Goal: Task Accomplishment & Management: Use online tool/utility

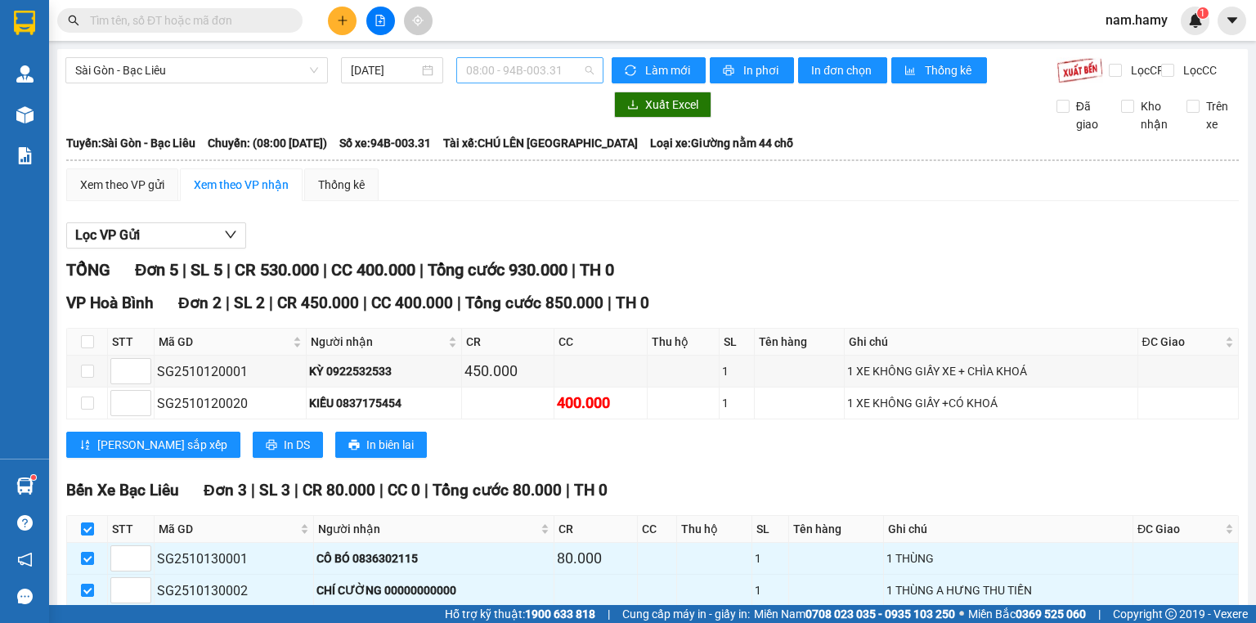
click at [481, 65] on span "08:00 - 94B-003.31" at bounding box center [530, 70] width 128 height 25
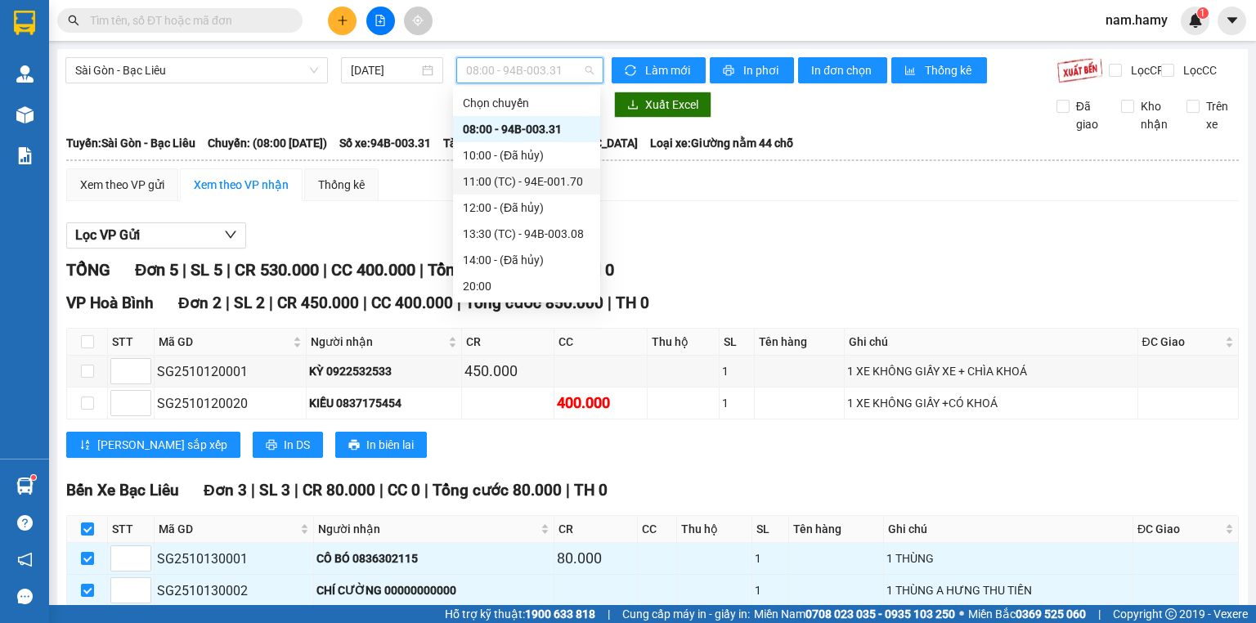
click at [491, 175] on div "11:00 (TC) - 94E-001.70" at bounding box center [527, 182] width 128 height 18
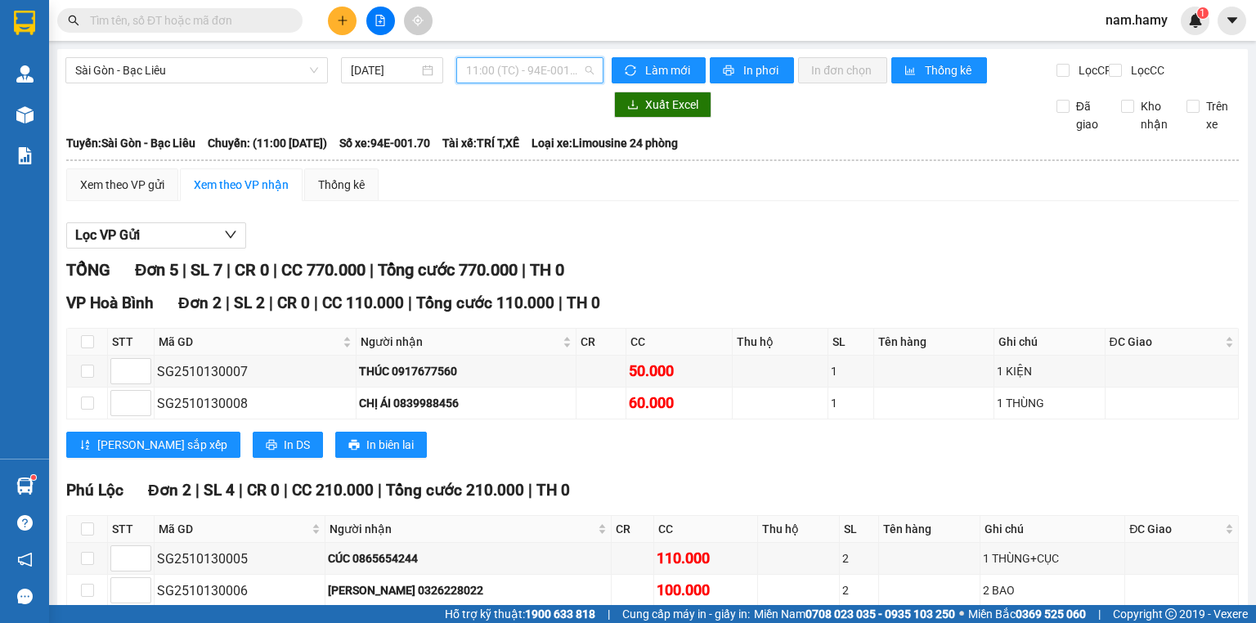
click at [493, 75] on span "11:00 (TC) - 94E-001.70" at bounding box center [530, 70] width 128 height 25
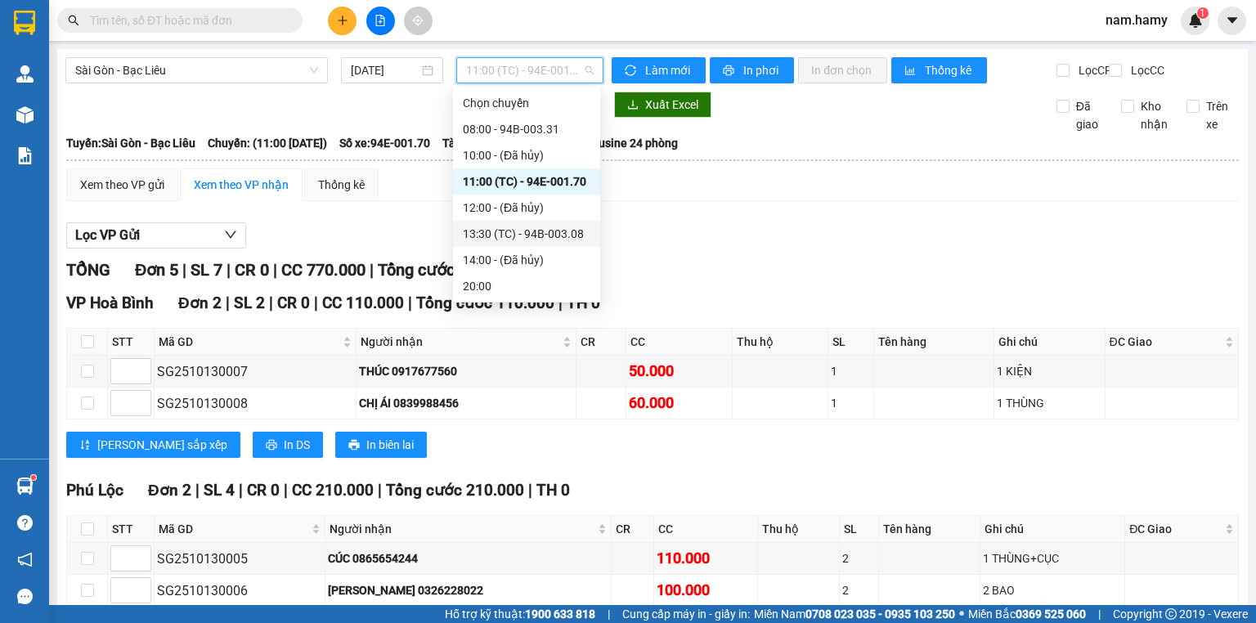
click at [507, 235] on div "13:30 (TC) - 94B-003.08" at bounding box center [527, 234] width 128 height 18
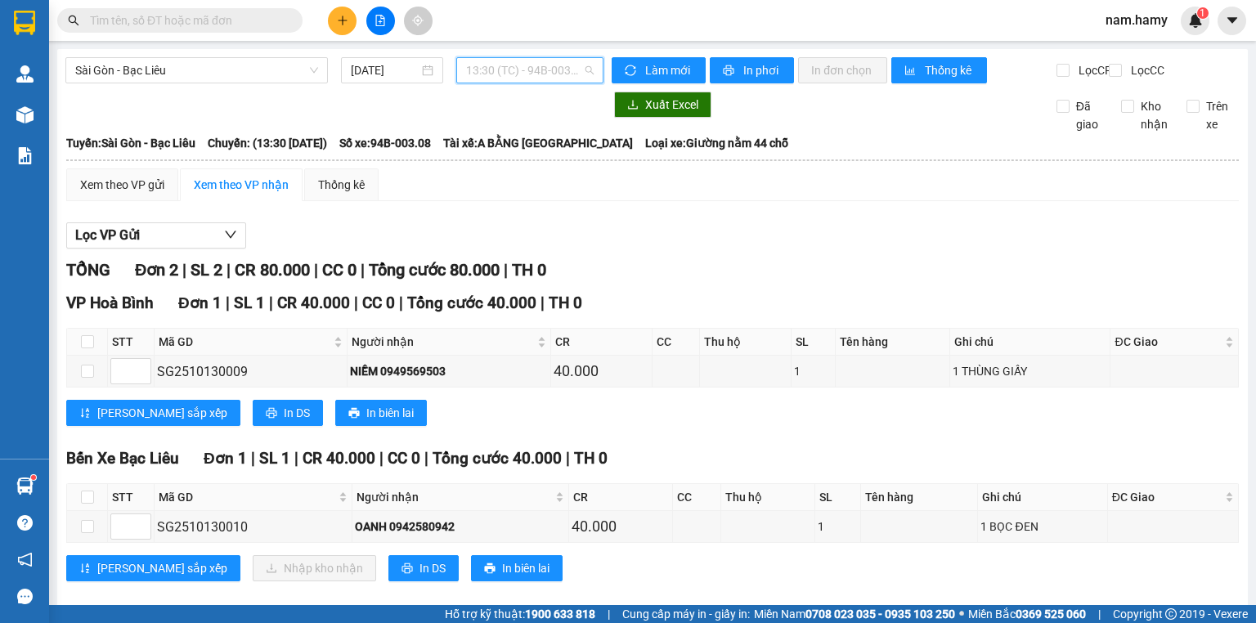
click at [460, 69] on div "13:30 (TC) - 94B-003.08" at bounding box center [530, 70] width 148 height 26
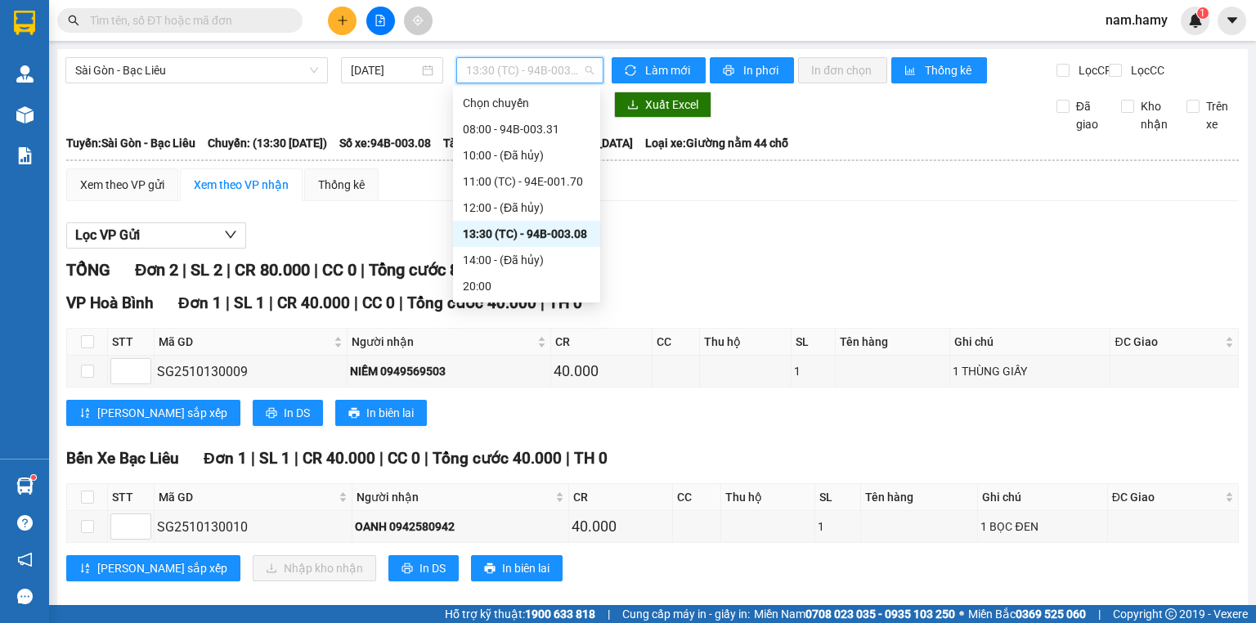
click at [522, 231] on div "13:30 (TC) - 94B-003.08" at bounding box center [527, 234] width 128 height 18
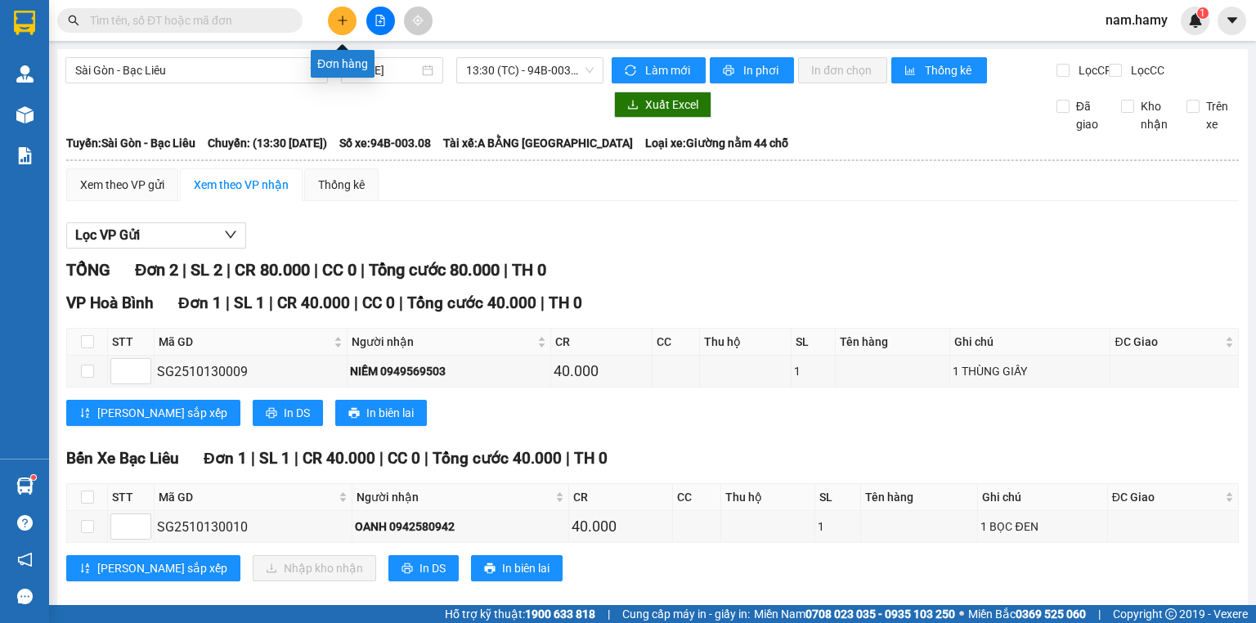
click at [343, 30] on button at bounding box center [342, 21] width 29 height 29
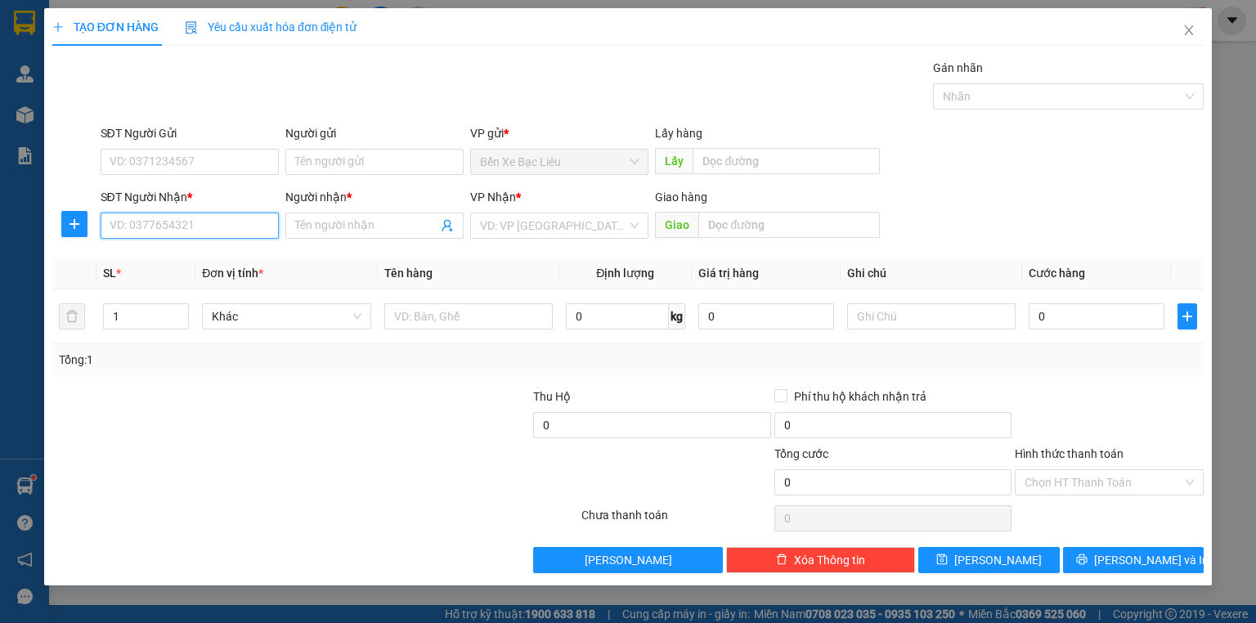
click at [215, 234] on input "SĐT Người Nhận *" at bounding box center [190, 226] width 178 height 26
drag, startPoint x: 1184, startPoint y: 30, endPoint x: 1170, endPoint y: 37, distance: 15.4
click at [1185, 30] on icon "close" at bounding box center [1188, 30] width 13 height 13
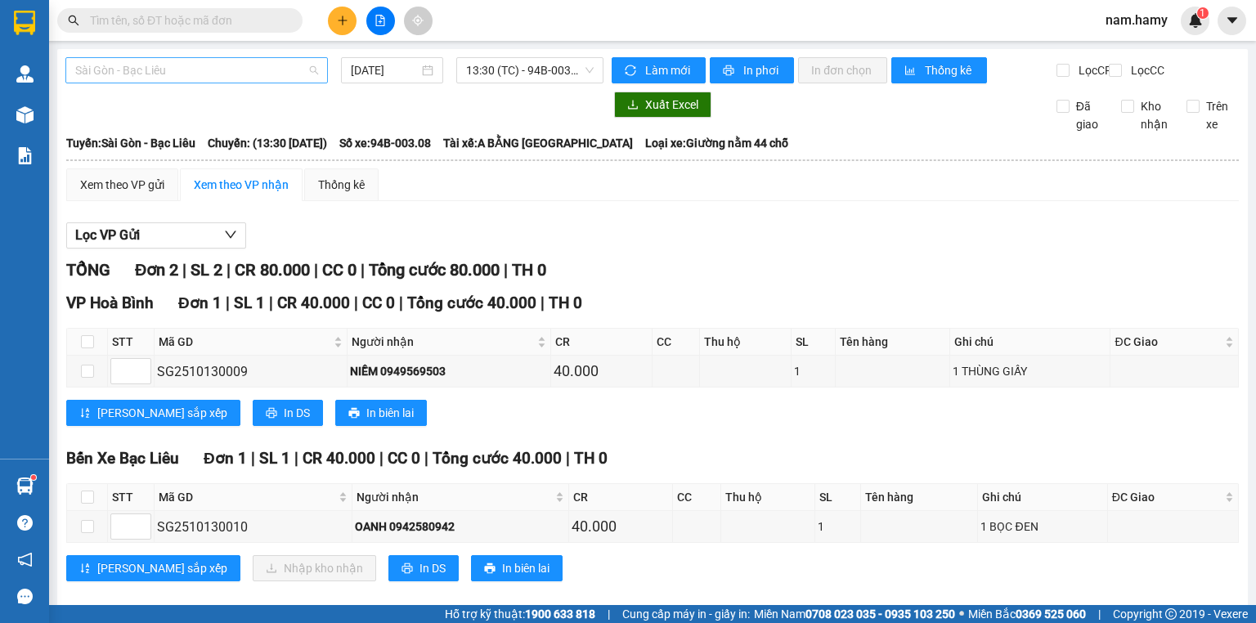
click at [233, 73] on span "Sài Gòn - Bạc Liêu" at bounding box center [196, 70] width 243 height 25
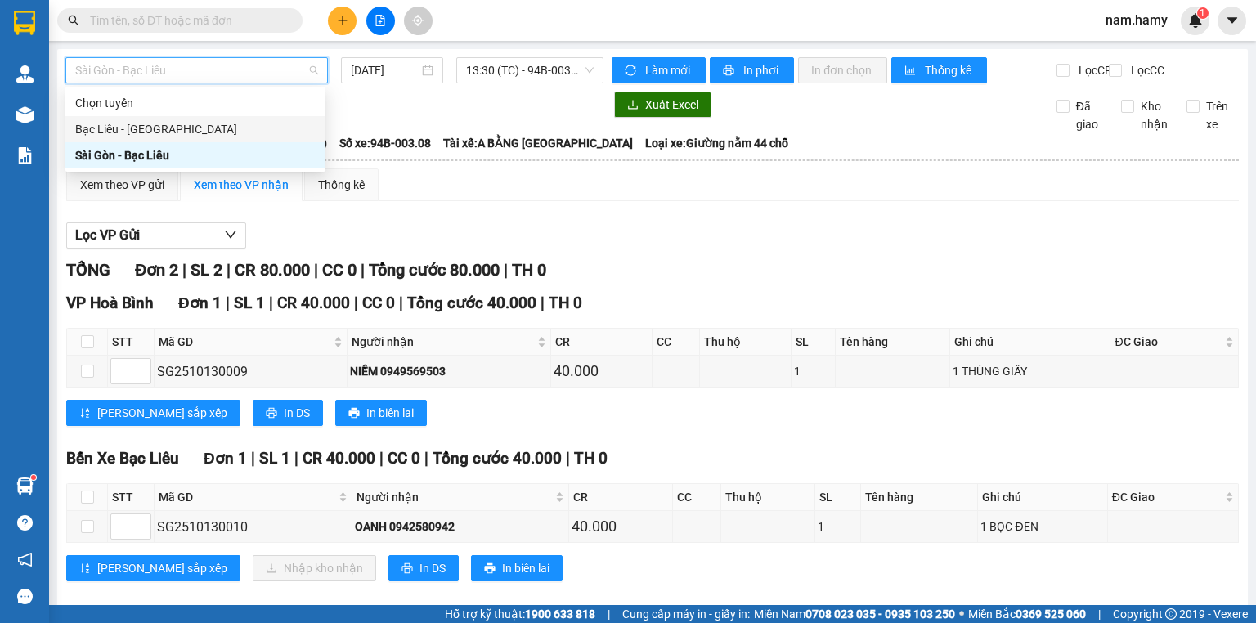
click at [228, 127] on div "Bạc Liêu - [GEOGRAPHIC_DATA]" at bounding box center [195, 129] width 240 height 18
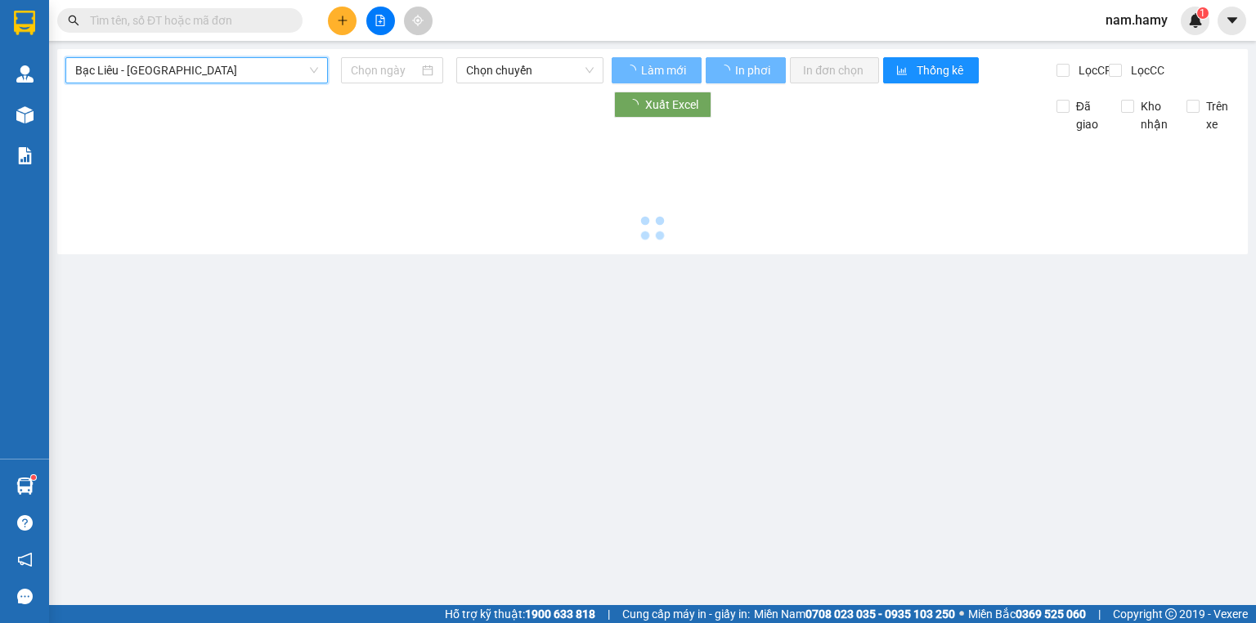
type input "[DATE]"
